Goal: Check status: Check status

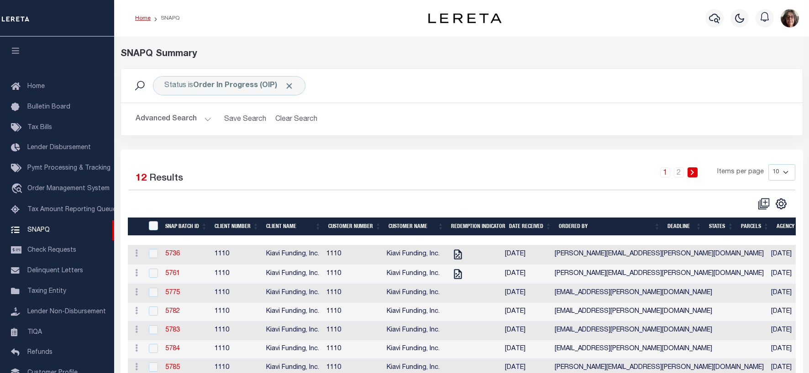
click at [142, 18] on link "Home" at bounding box center [143, 18] width 16 height 5
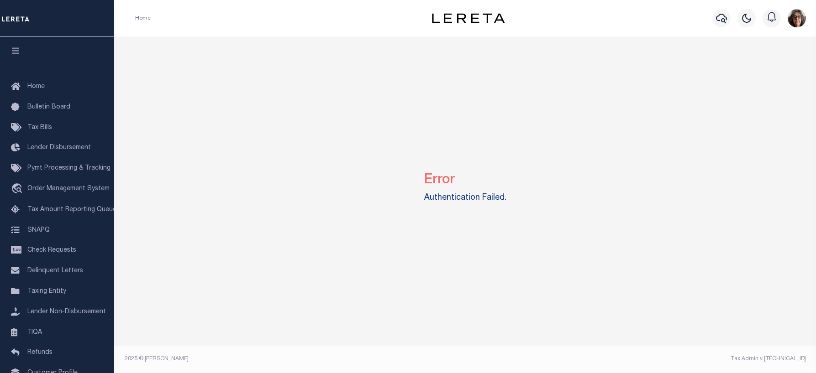
click at [794, 21] on img "button" at bounding box center [796, 18] width 18 height 18
click at [753, 42] on span "Profile" at bounding box center [756, 42] width 19 height 6
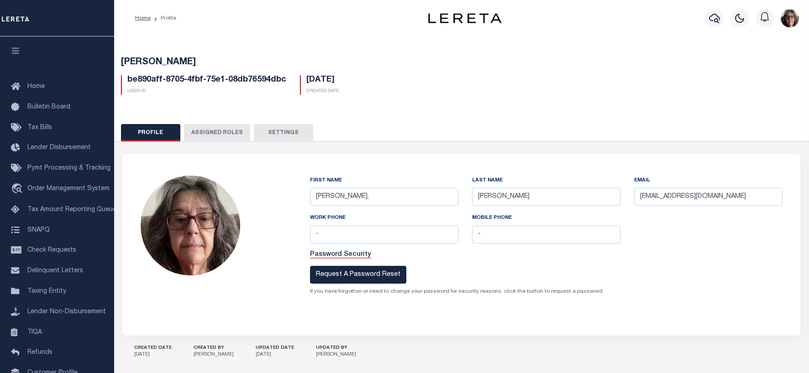
click at [274, 135] on button "Settings" at bounding box center [283, 132] width 59 height 17
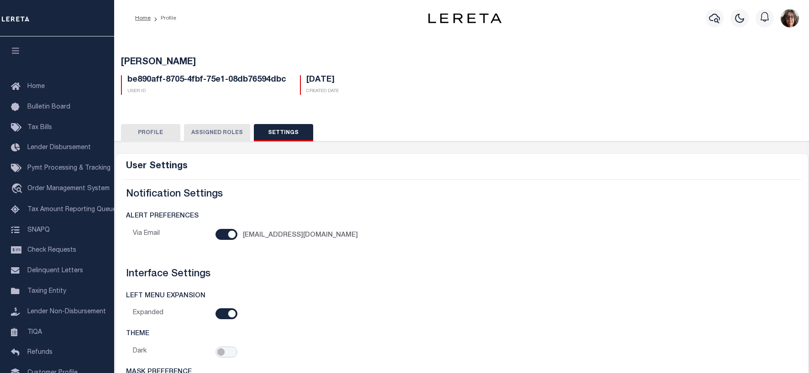
click at [153, 132] on button "Profile" at bounding box center [150, 132] width 59 height 17
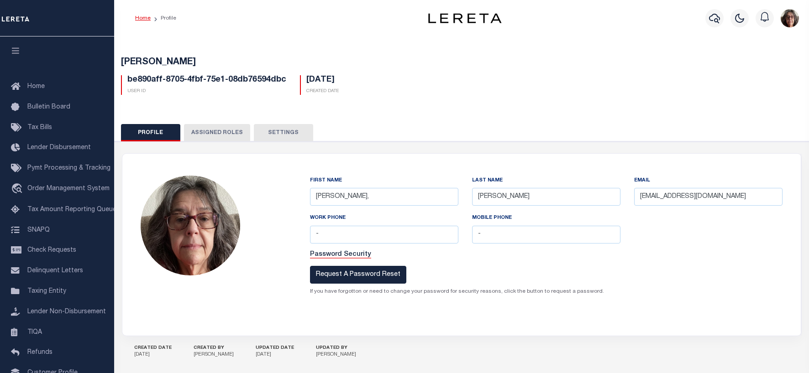
click at [142, 17] on link "Home" at bounding box center [143, 18] width 16 height 5
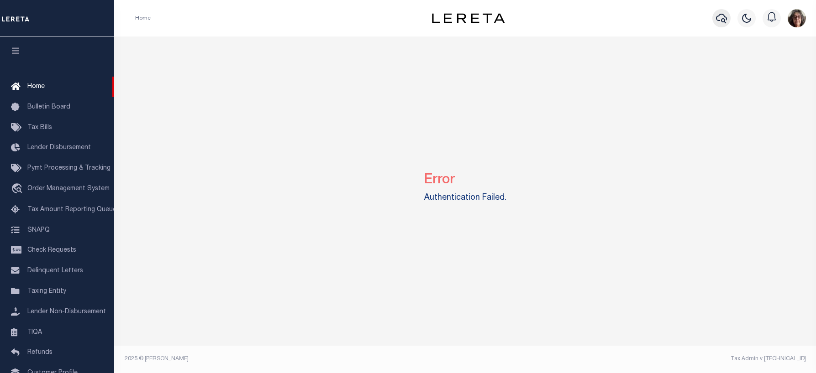
click at [722, 20] on icon "button" at bounding box center [721, 18] width 11 height 11
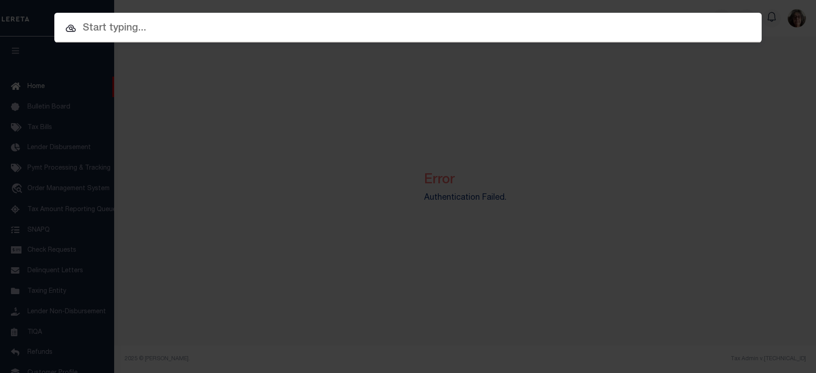
paste input "313 South Robinson Street"
type input "313 South Robinson Street"
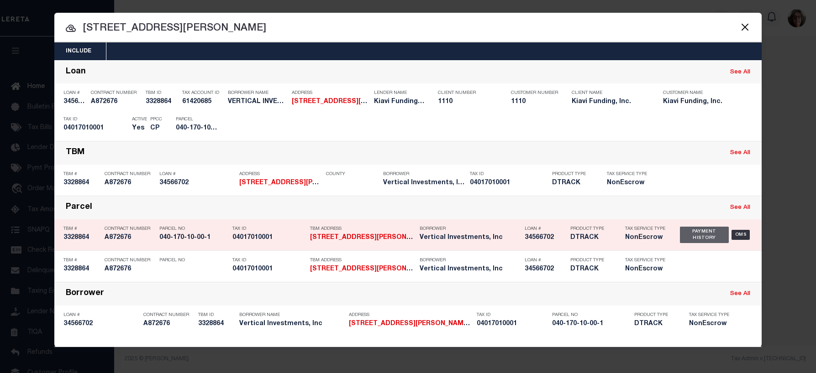
click at [709, 236] on div "Payment History" at bounding box center [704, 235] width 49 height 16
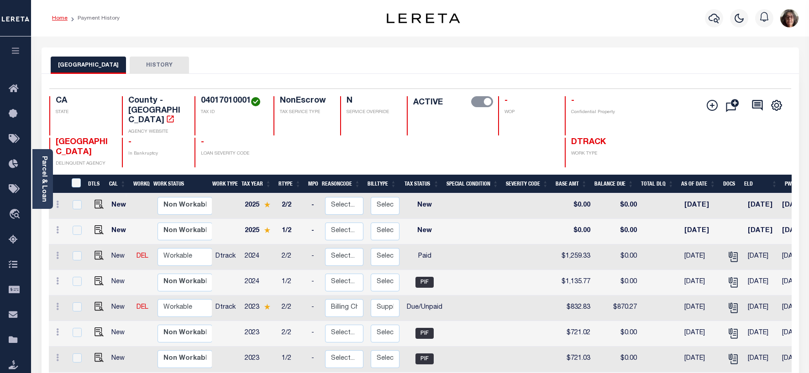
click at [60, 18] on link "Home" at bounding box center [60, 18] width 16 height 5
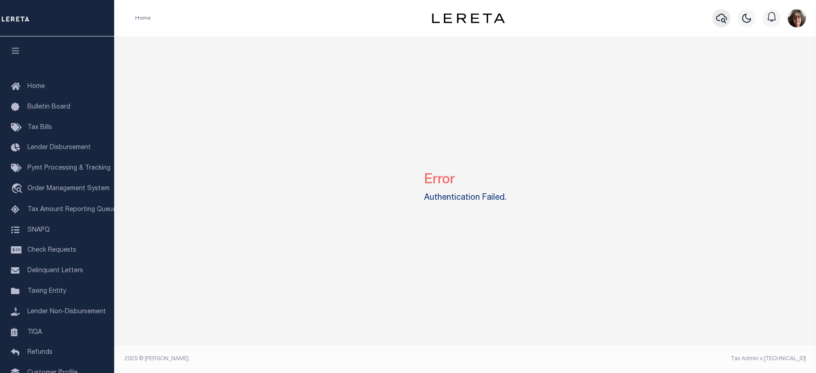
click at [722, 20] on icon "button" at bounding box center [721, 19] width 11 height 10
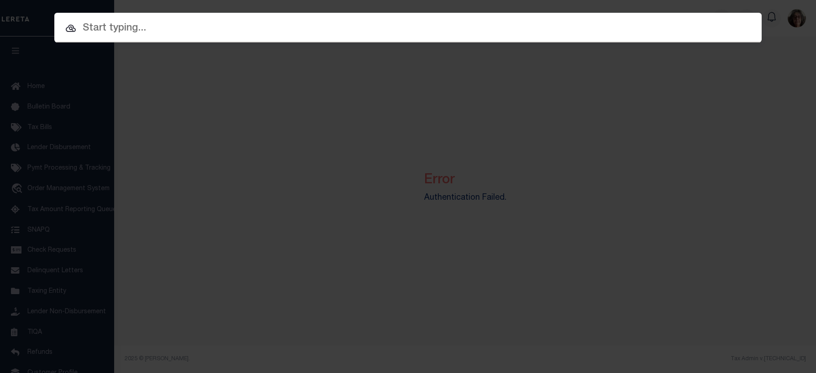
paste input "4204220011178"
type input "4204220011178"
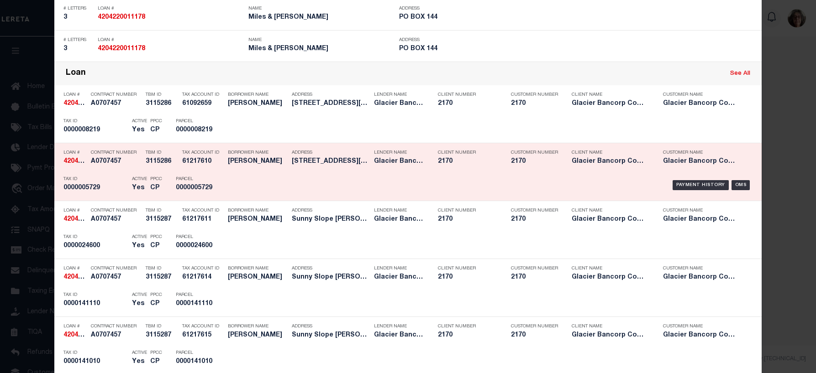
scroll to position [411, 0]
click at [701, 185] on div "Payment History" at bounding box center [700, 184] width 56 height 10
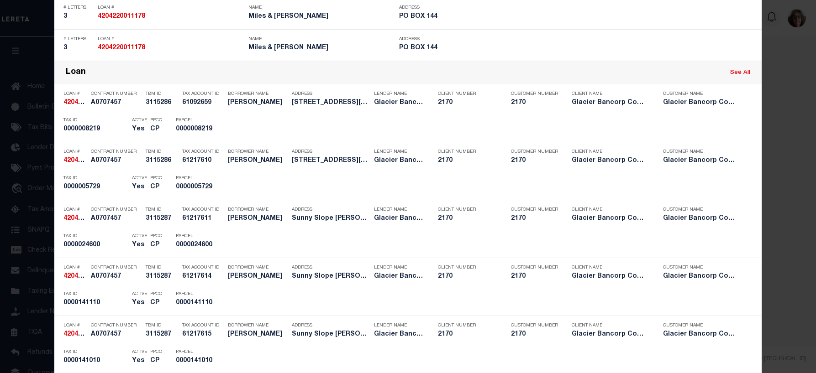
scroll to position [0, 0]
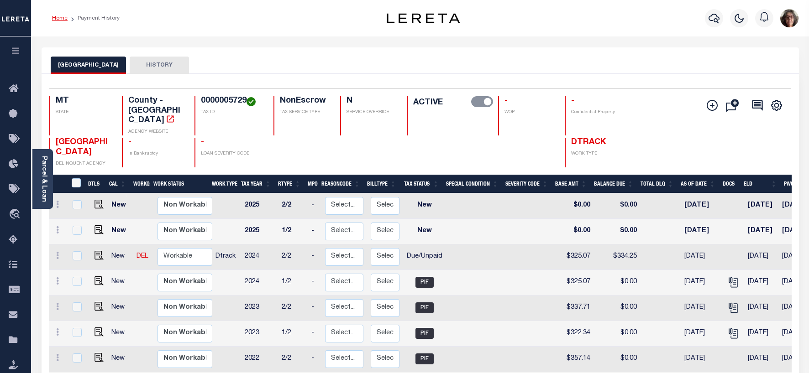
click at [60, 16] on link "Home" at bounding box center [60, 18] width 16 height 5
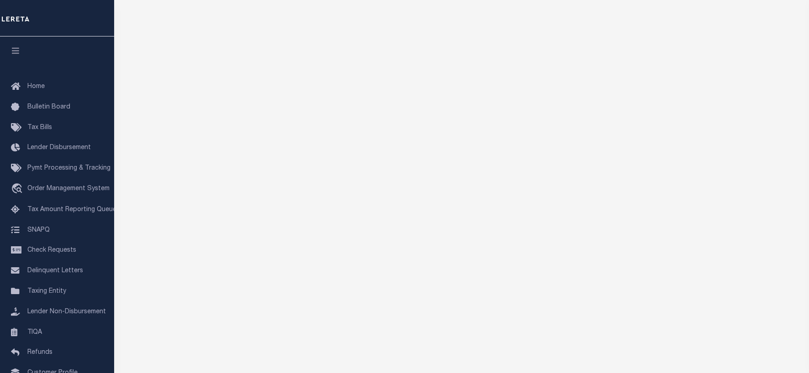
scroll to position [63, 0]
click at [37, 87] on span "Home" at bounding box center [35, 87] width 17 height 6
